Goal: Information Seeking & Learning: Learn about a topic

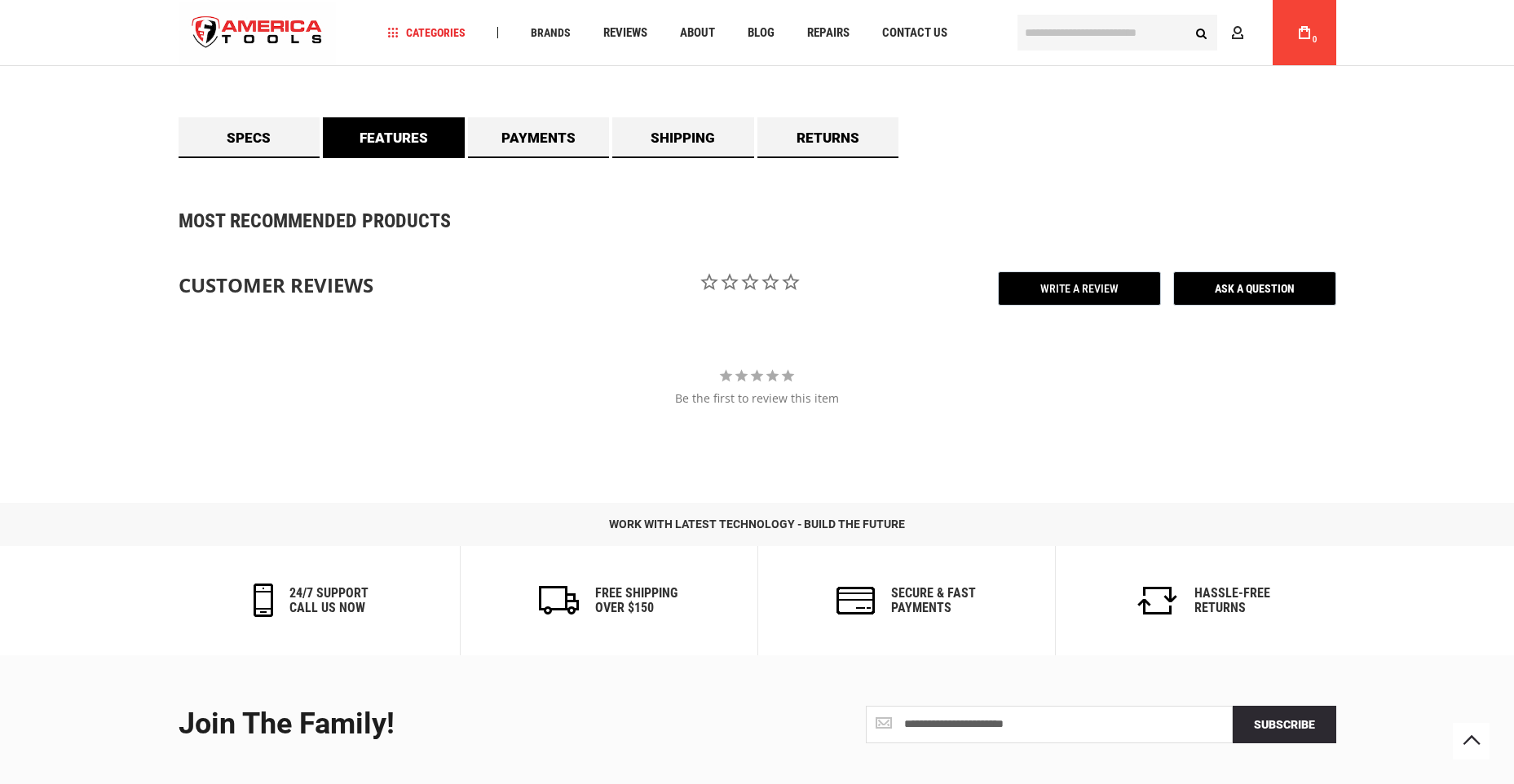
click at [410, 149] on link "Features" at bounding box center [393, 138] width 142 height 41
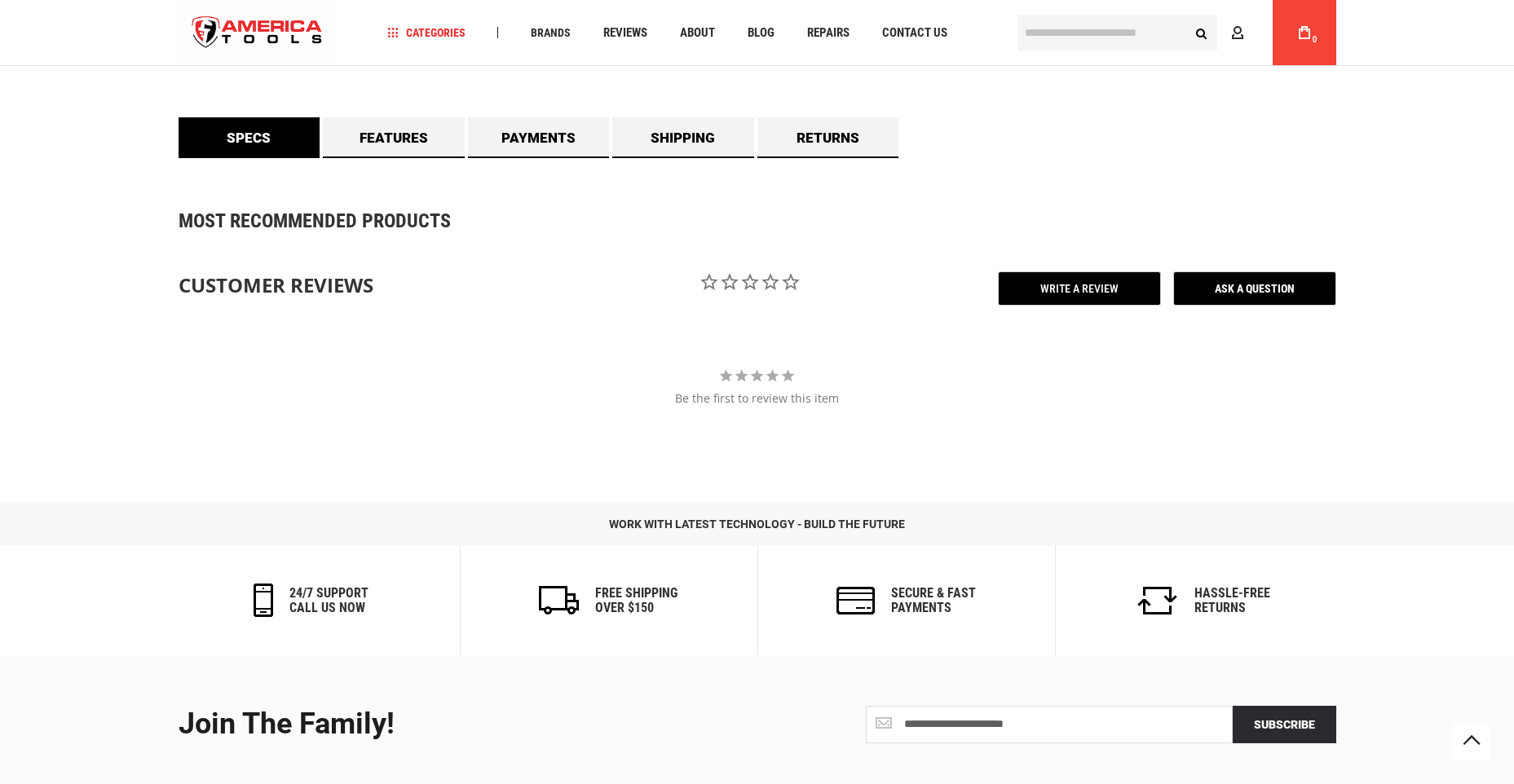
click at [279, 145] on link "Specs" at bounding box center [249, 138] width 142 height 41
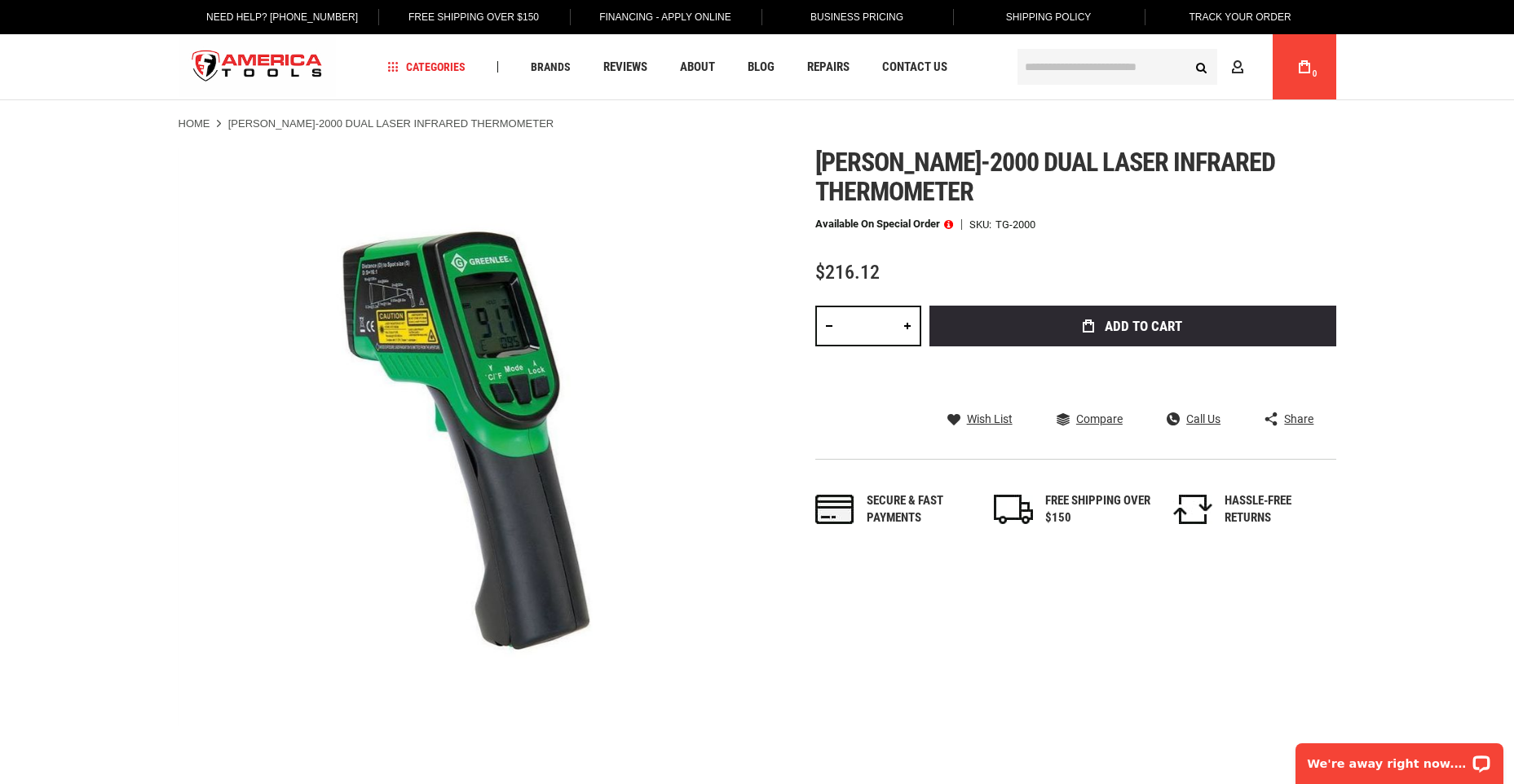
click at [198, 121] on link "Home" at bounding box center [195, 124] width 32 height 14
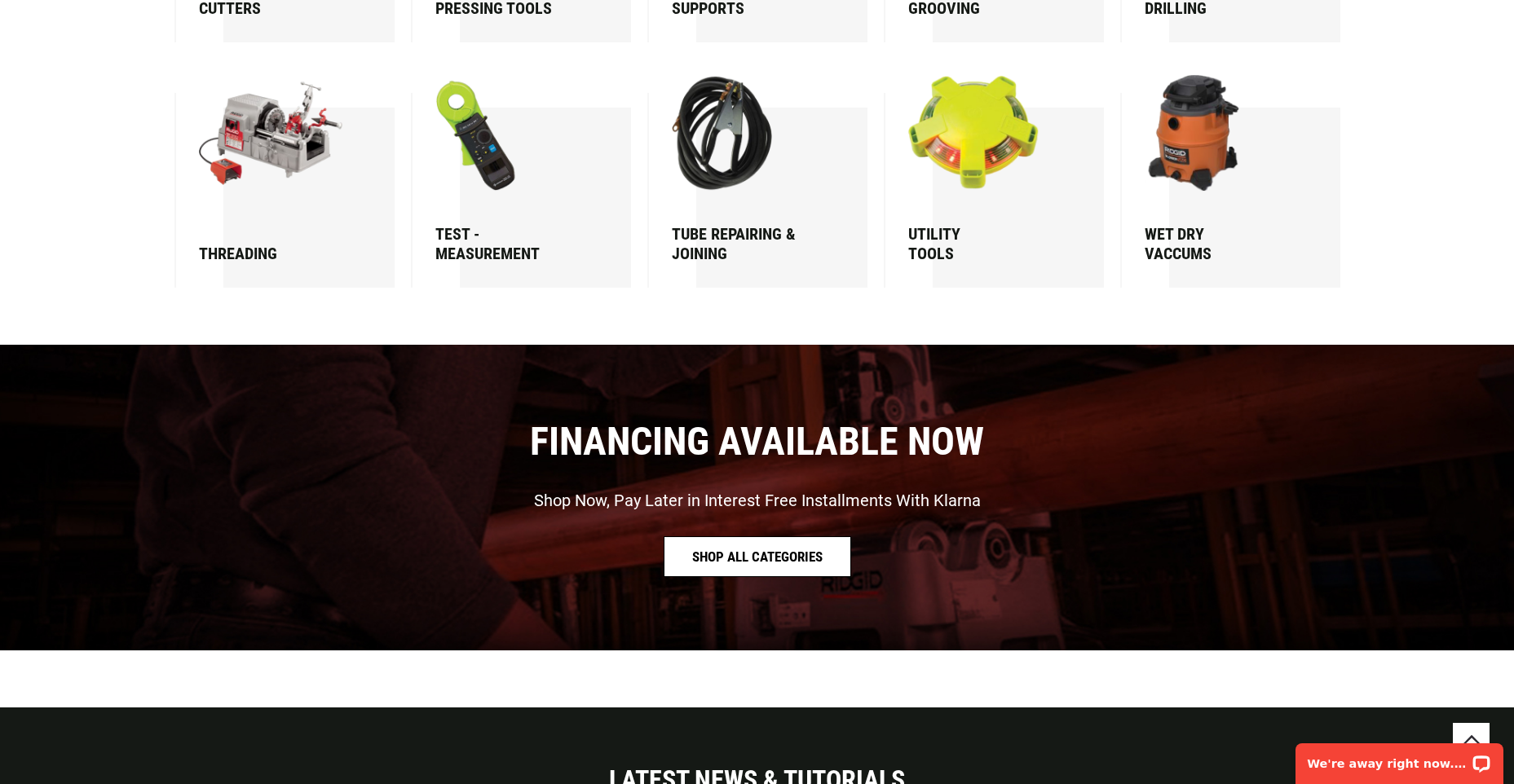
scroll to position [2783, 0]
